Goal: Information Seeking & Learning: Learn about a topic

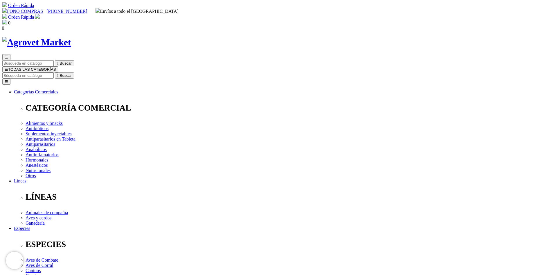
click at [71, 37] on img at bounding box center [36, 42] width 69 height 11
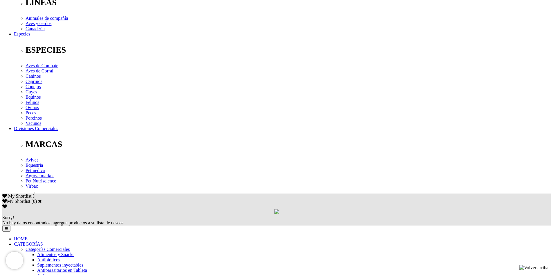
scroll to position [232, 0]
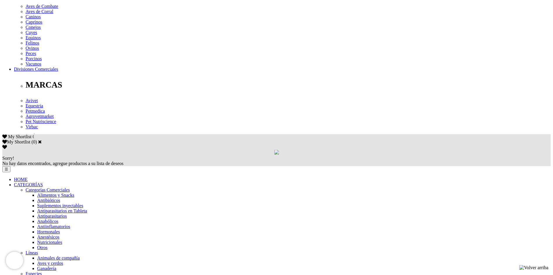
scroll to position [261, 0]
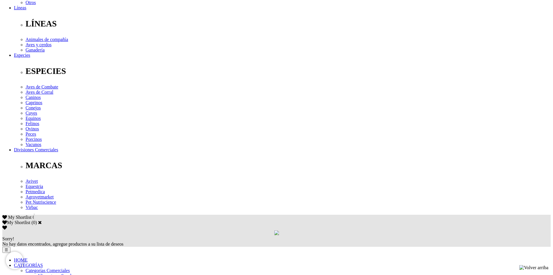
scroll to position [174, 0]
